Goal: Task Accomplishment & Management: Use online tool/utility

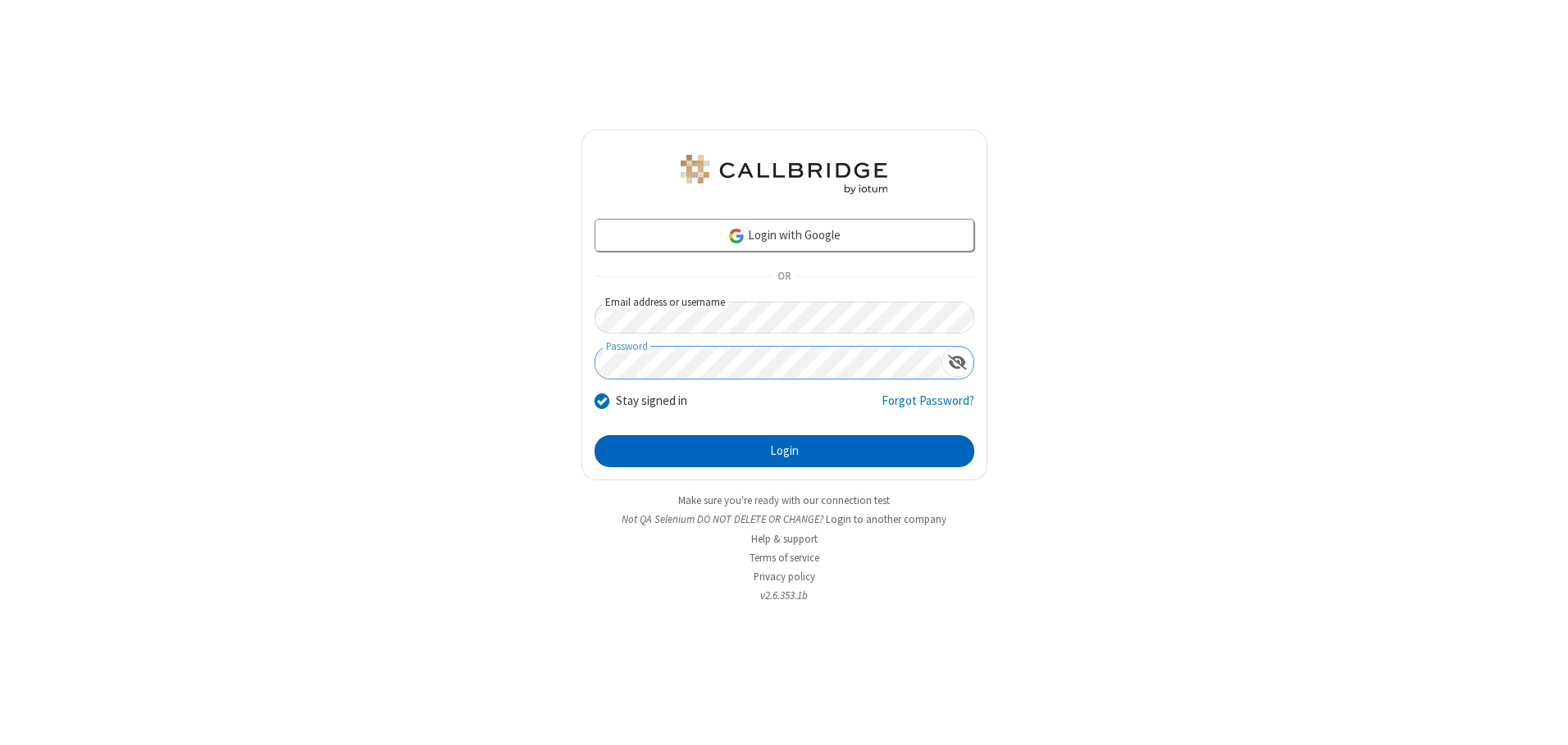
click at [784, 451] on button "Login" at bounding box center [784, 452] width 379 height 33
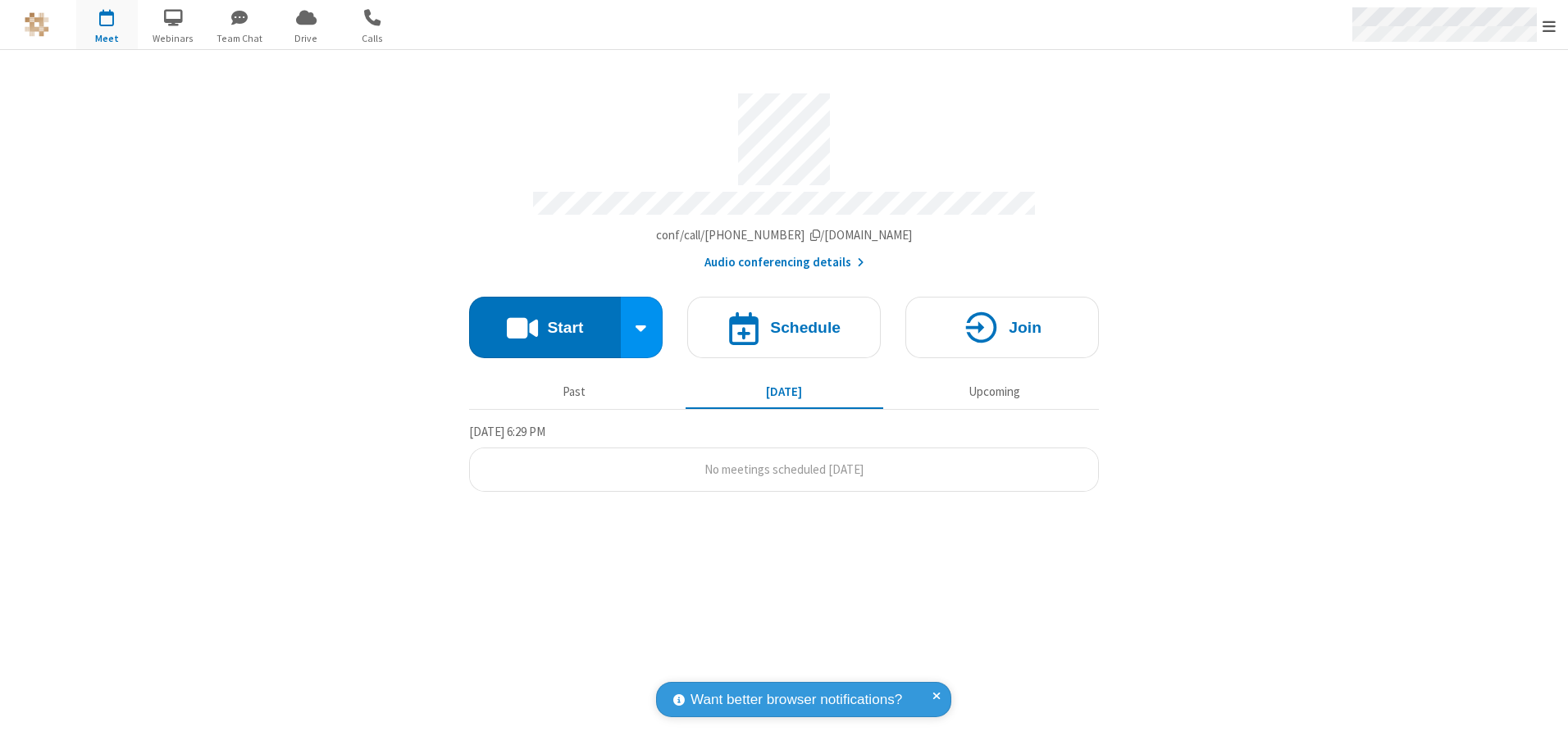
click at [1549, 25] on span "Open menu" at bounding box center [1549, 26] width 14 height 16
click at [106, 24] on span "button" at bounding box center [107, 16] width 62 height 28
click at [784, 321] on h4 "Schedule" at bounding box center [805, 328] width 71 height 15
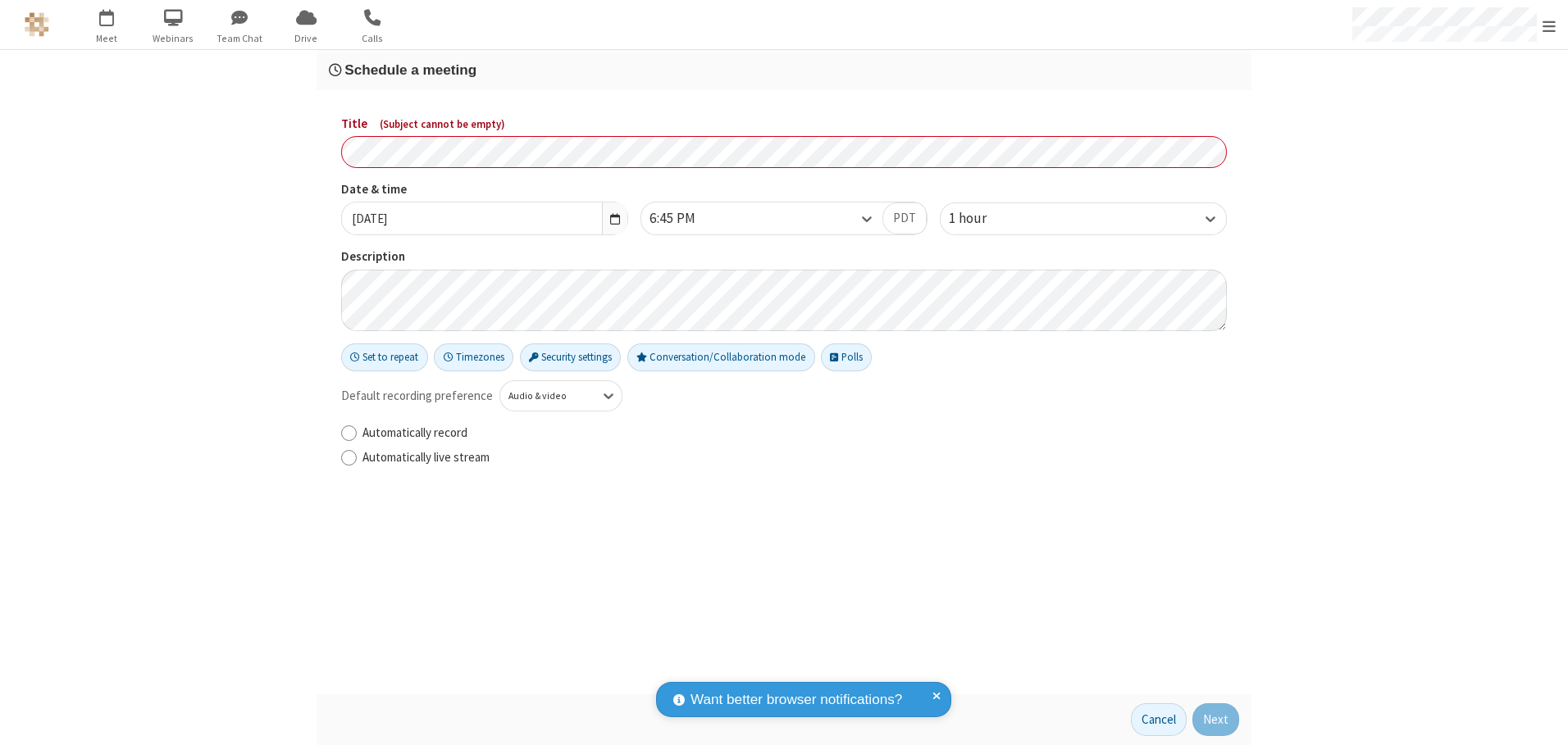
click at [784, 70] on h3 "Schedule a meeting" at bounding box center [784, 70] width 910 height 15
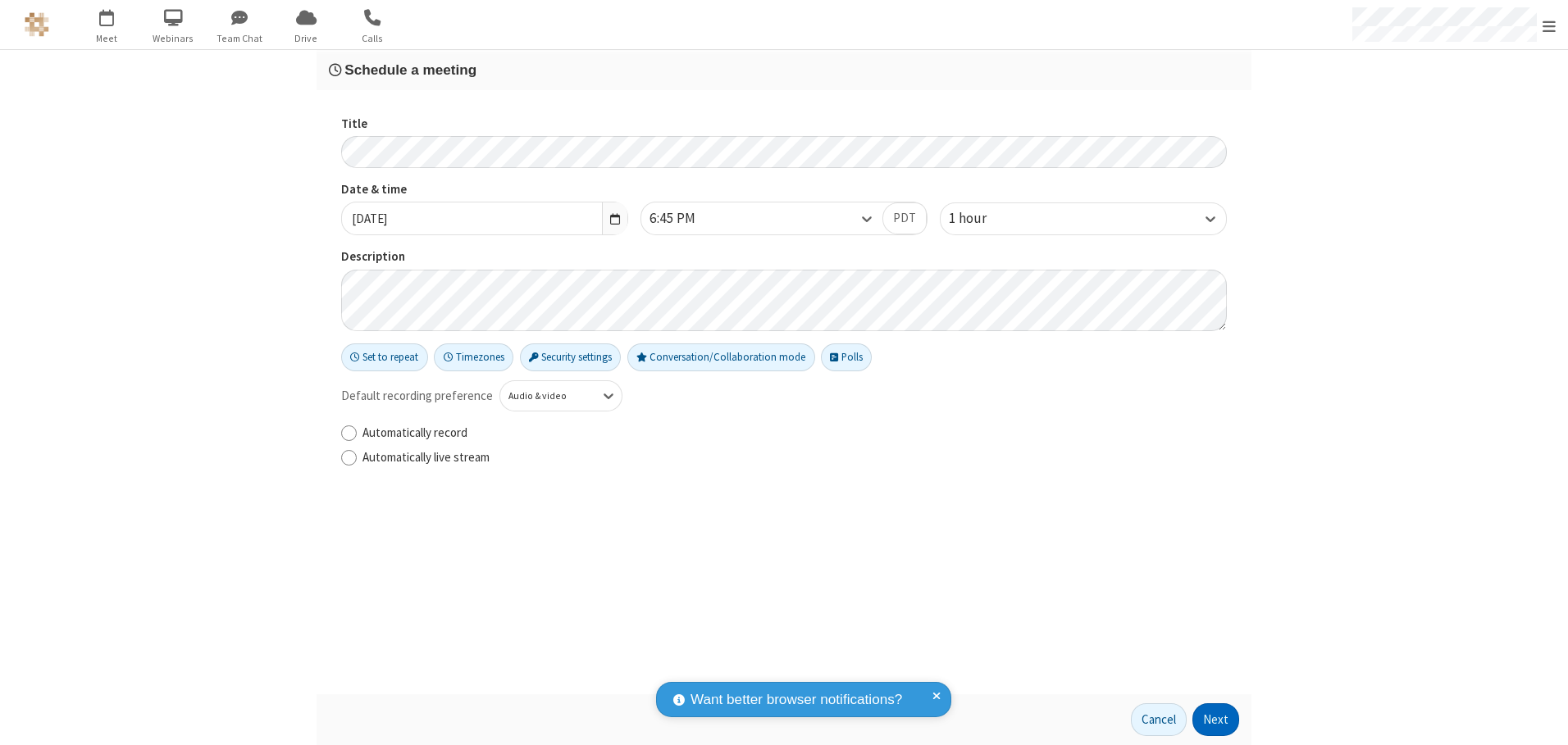
click at [1216, 720] on button "Next" at bounding box center [1215, 720] width 46 height 33
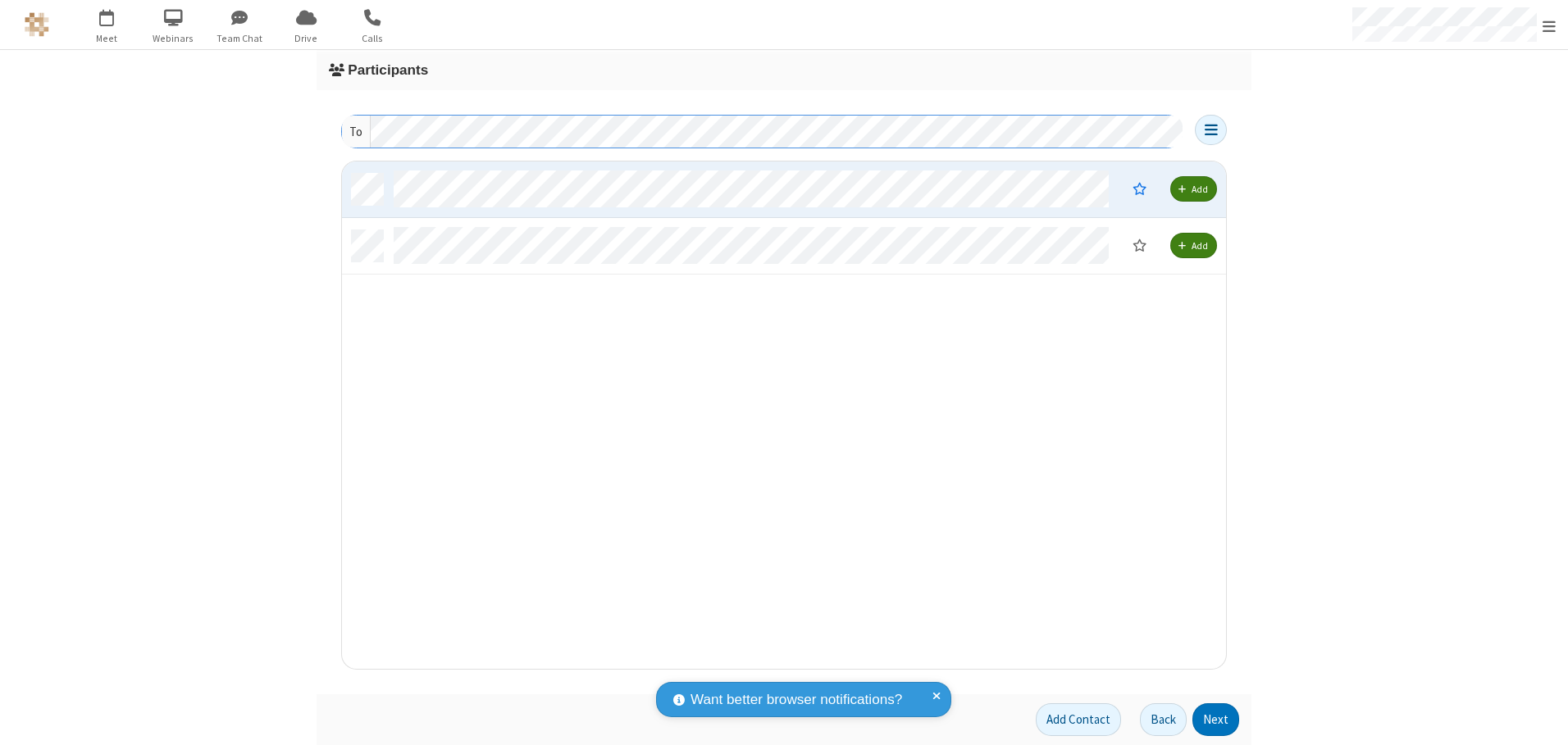
scroll to position [495, 872]
click at [1216, 720] on button "Next" at bounding box center [1215, 720] width 46 height 33
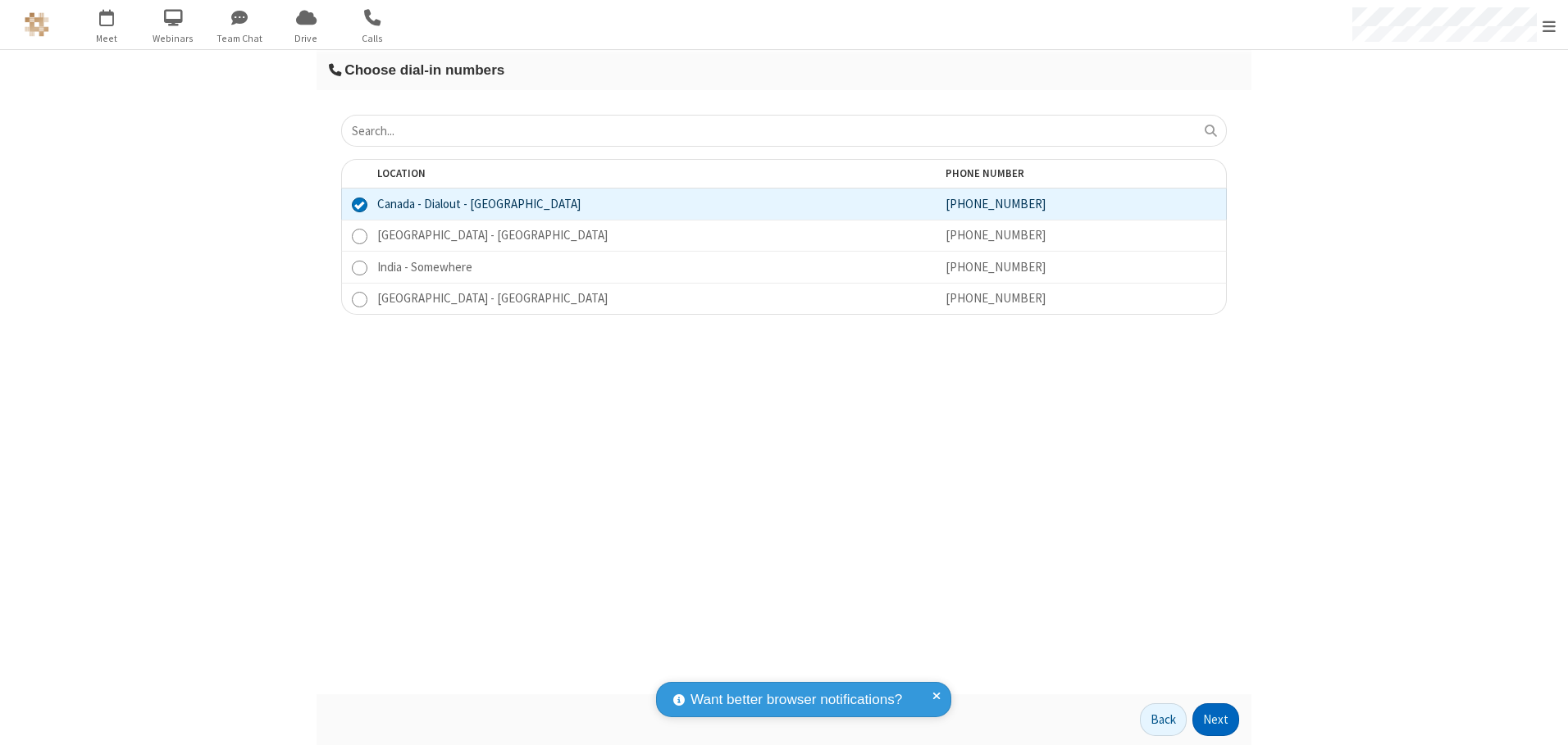
click at [1216, 720] on button "Next" at bounding box center [1215, 720] width 46 height 33
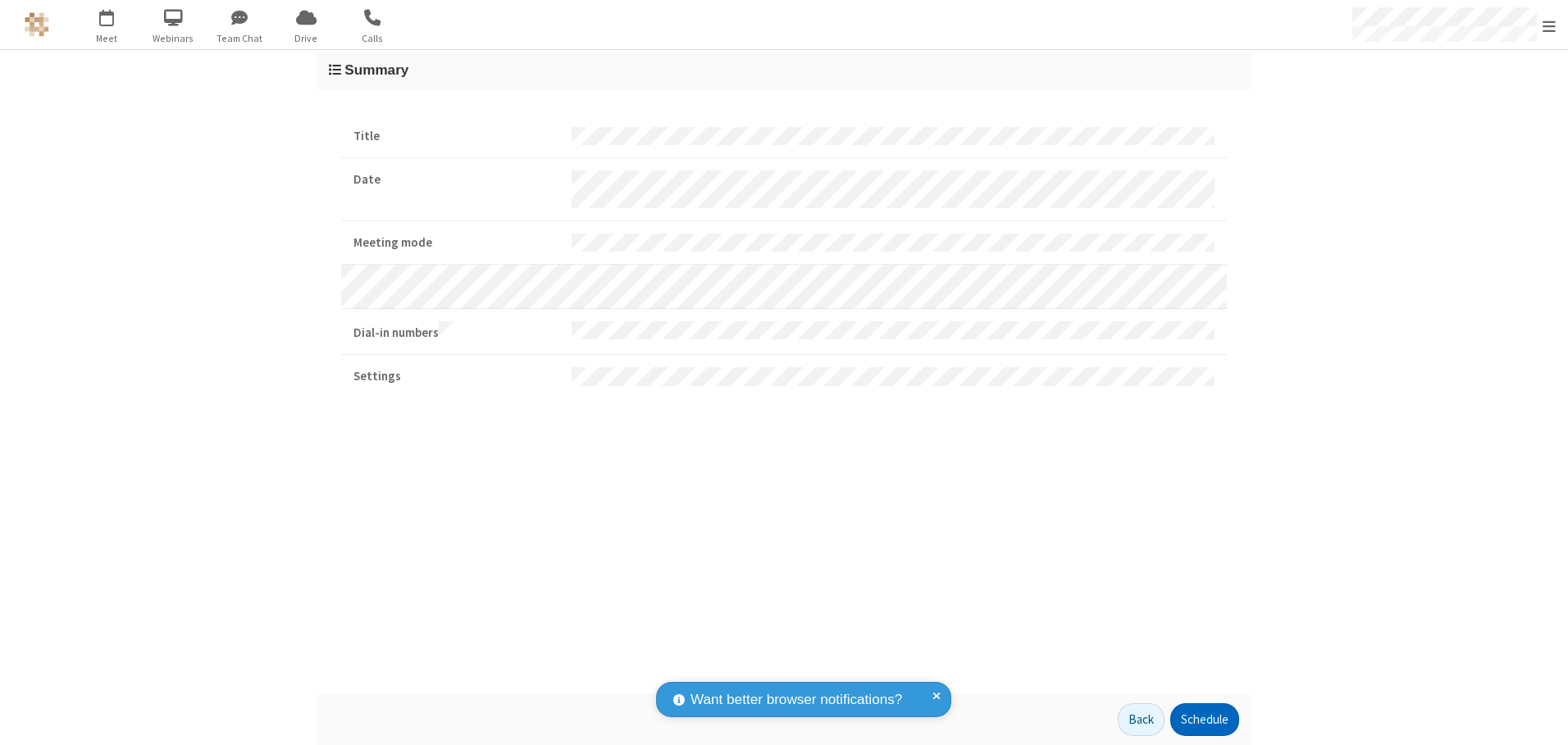
click at [1203, 720] on button "Schedule" at bounding box center [1203, 720] width 69 height 33
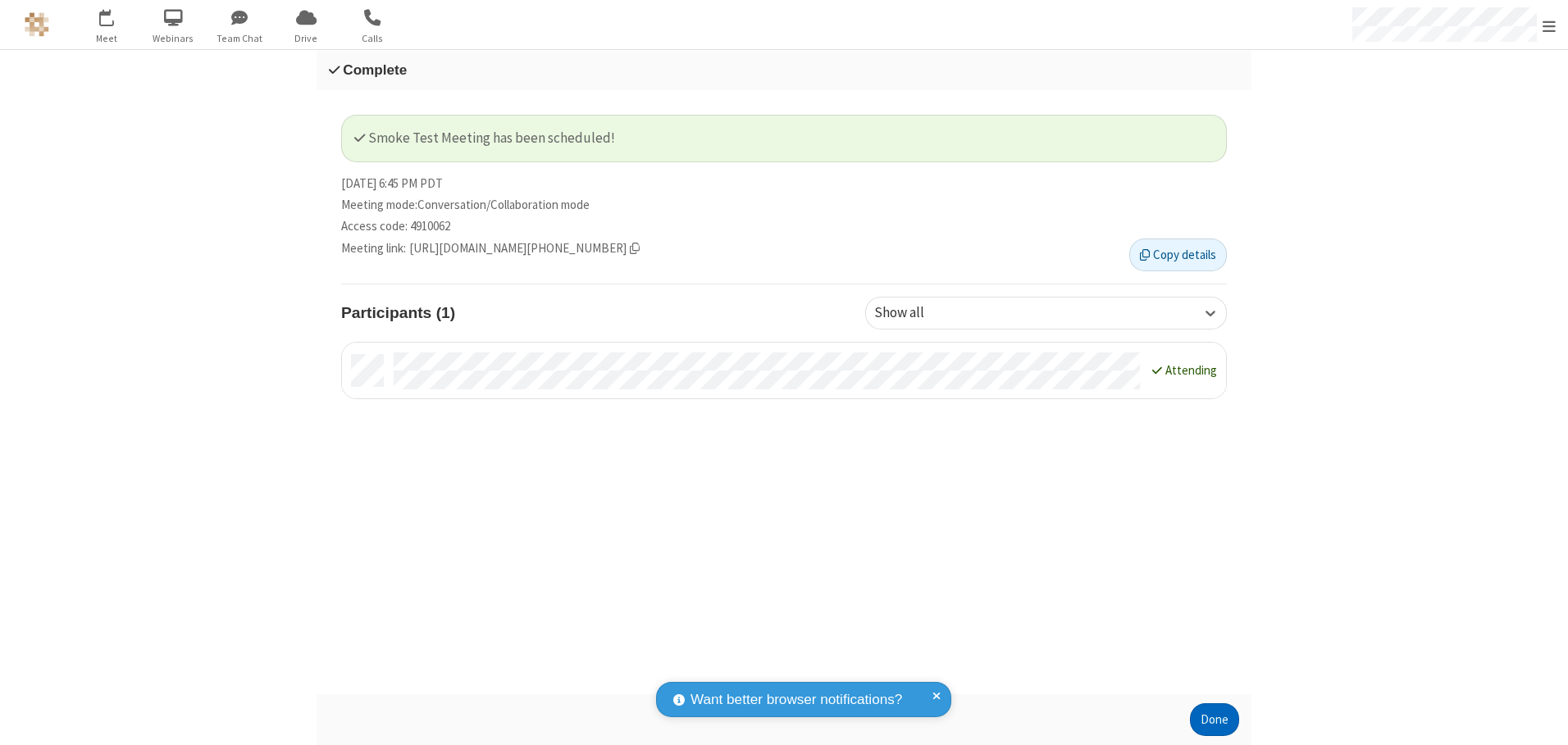
click at [1214, 720] on button "Done" at bounding box center [1214, 720] width 49 height 33
